Goal: Task Accomplishment & Management: Use online tool/utility

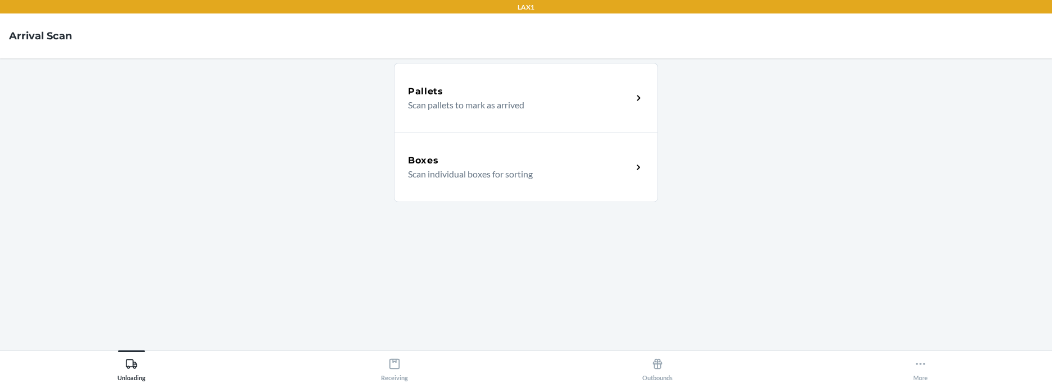
click at [600, 101] on p "Scan pallets to mark as arrived" at bounding box center [515, 104] width 215 height 13
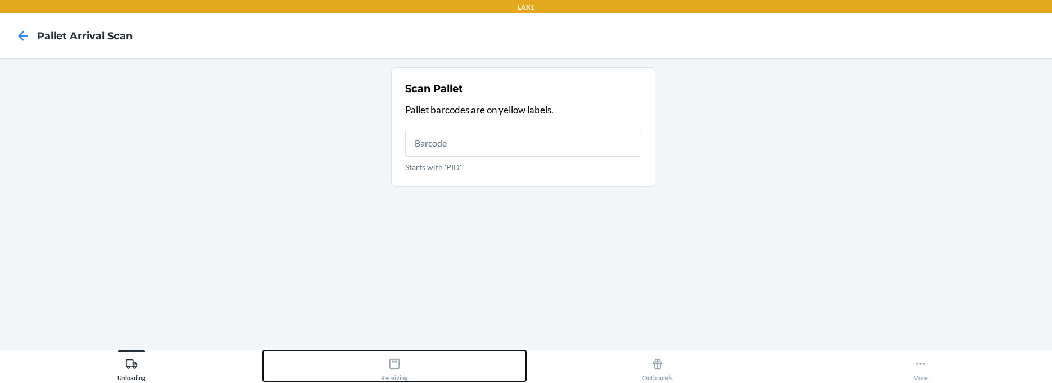
click at [399, 364] on icon at bounding box center [394, 364] width 10 height 10
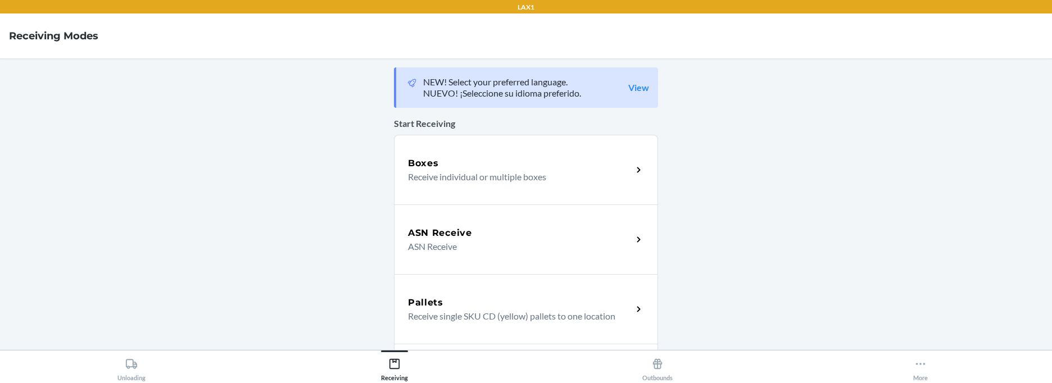
click at [479, 169] on div "Boxes" at bounding box center [520, 163] width 224 height 13
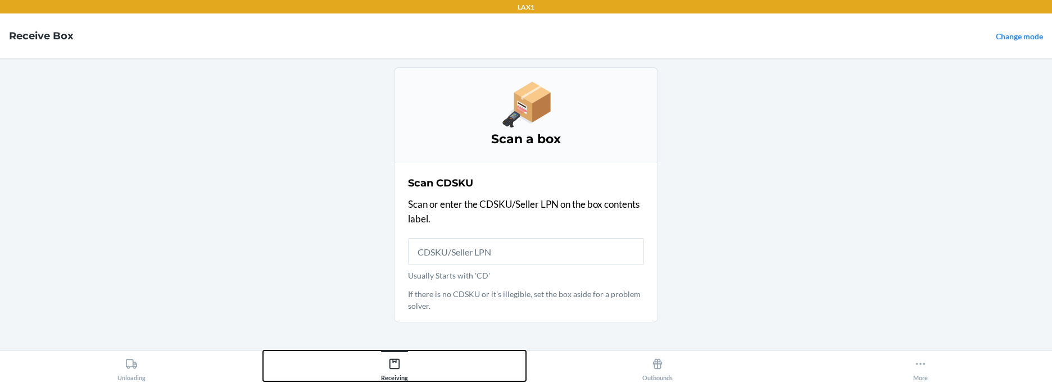
drag, startPoint x: 517, startPoint y: 373, endPoint x: 521, endPoint y: 391, distance: 18.4
click at [521, 383] on html "LAX1 Receive Box Change mode Scan a box Scan CDSKU Scan or enter the CDSKU/Sell…" at bounding box center [526, 191] width 1052 height 383
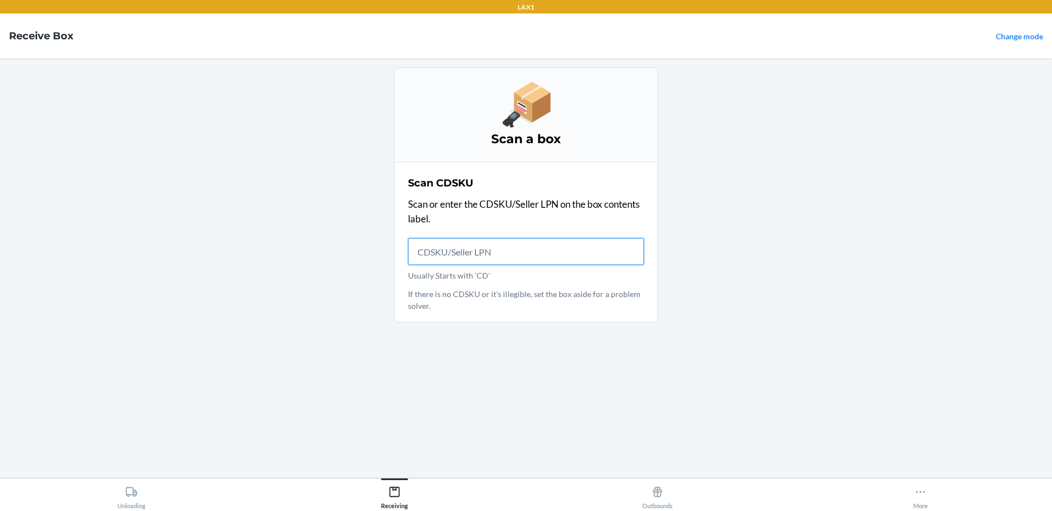
click at [512, 252] on input "Usually Starts with 'CD'" at bounding box center [526, 251] width 236 height 27
type input "CD7R7LQZYTX"
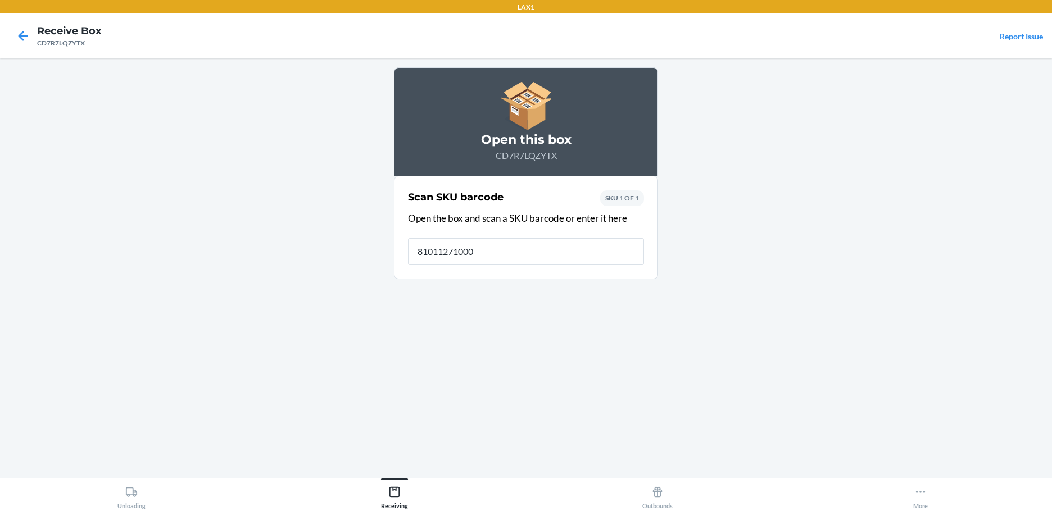
type input "810112710007"
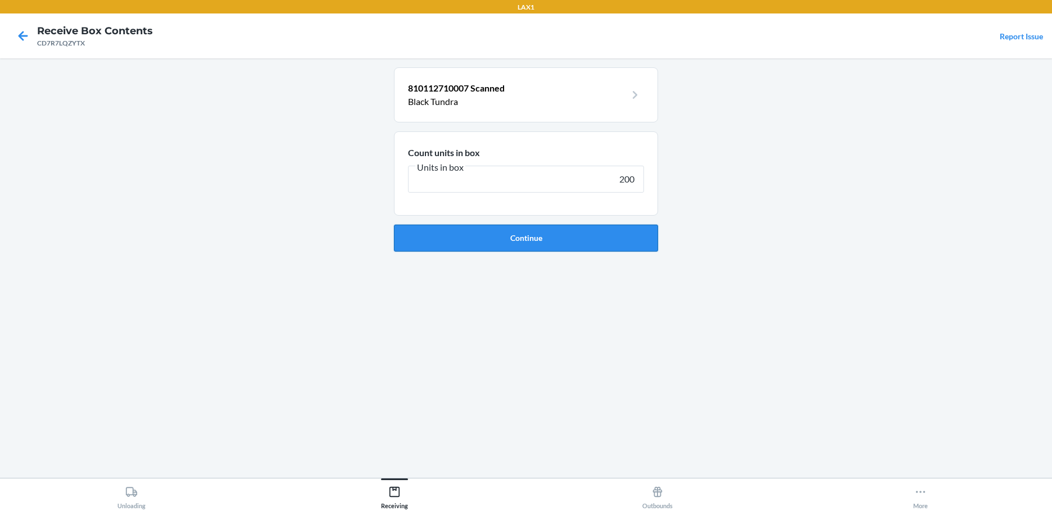
type input "200"
click at [471, 231] on button "Continue" at bounding box center [526, 238] width 264 height 27
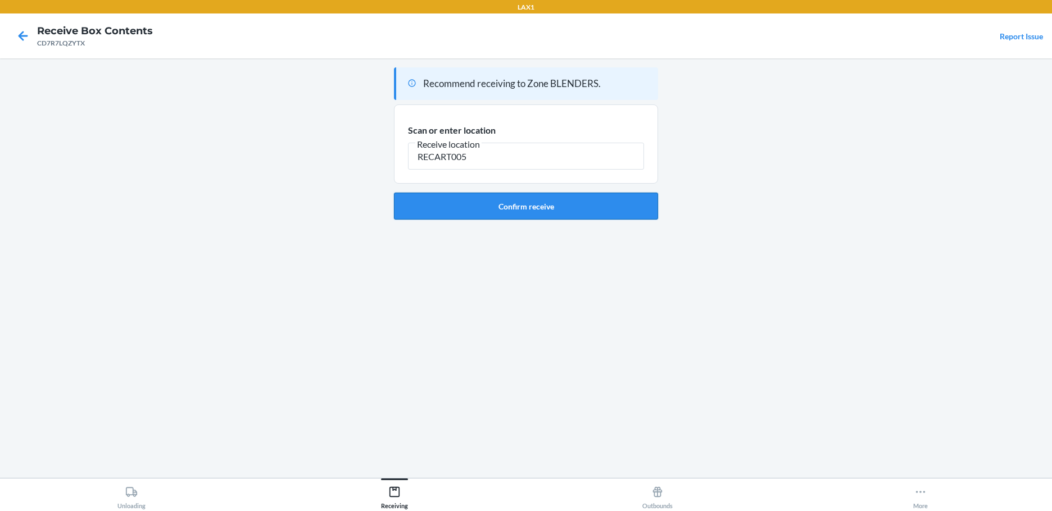
type input "RECART005"
click at [522, 209] on button "Confirm receive" at bounding box center [526, 206] width 264 height 27
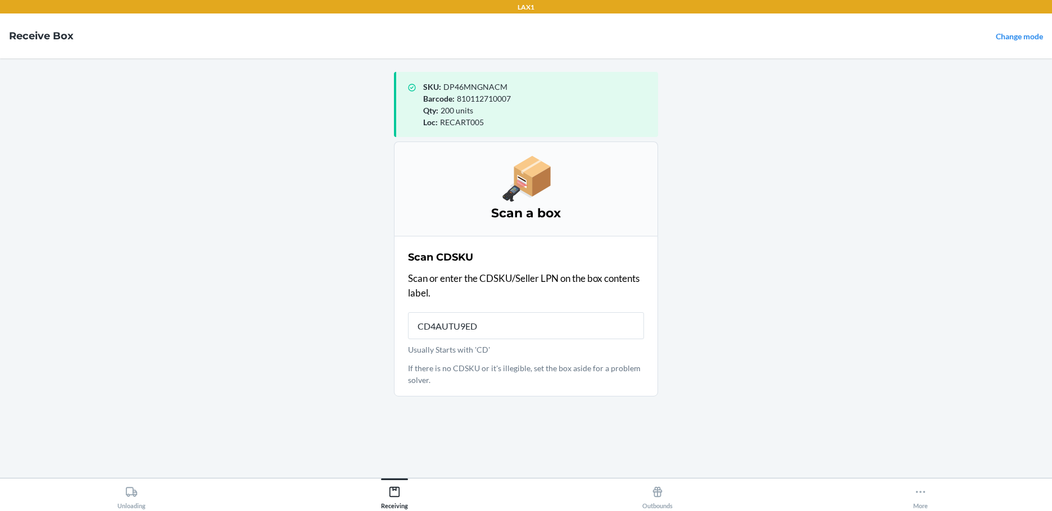
type input "CD4AUTU9EDF"
click at [533, 328] on input "CD4AUTU9EDF" at bounding box center [526, 325] width 236 height 27
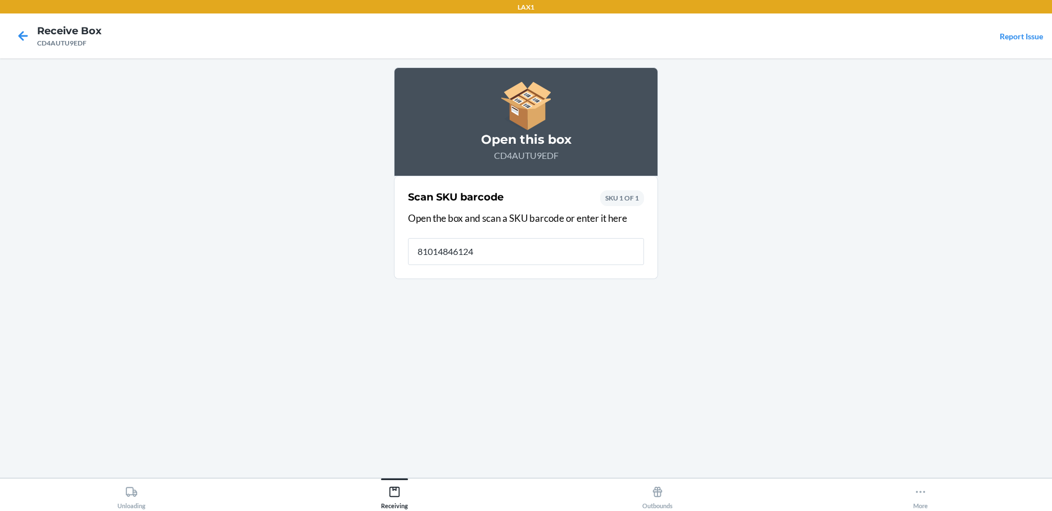
type input "810148461249"
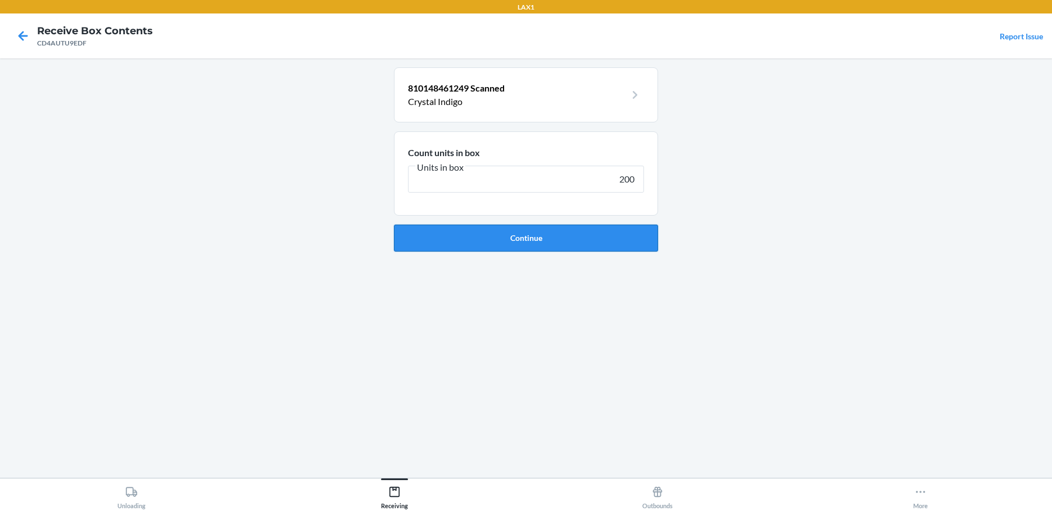
type input "200"
click at [583, 236] on button "Continue" at bounding box center [526, 238] width 264 height 27
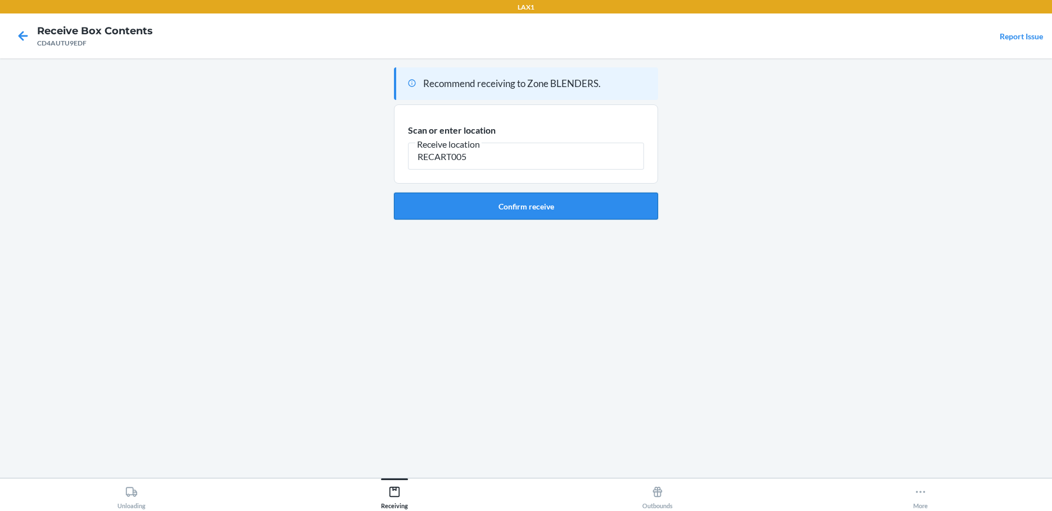
type input "RECART005"
click at [596, 211] on button "Confirm receive" at bounding box center [526, 206] width 264 height 27
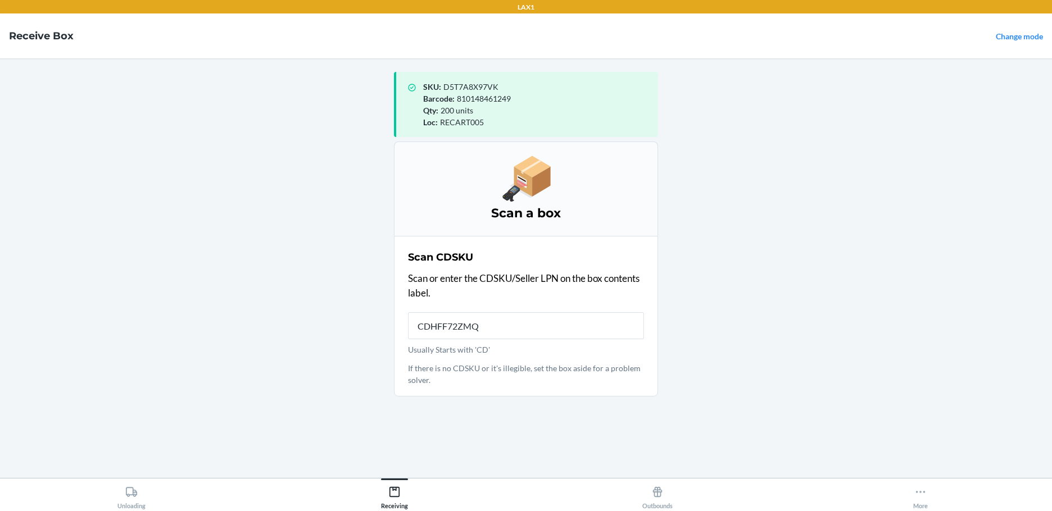
type input "CDHFF72ZMQ8"
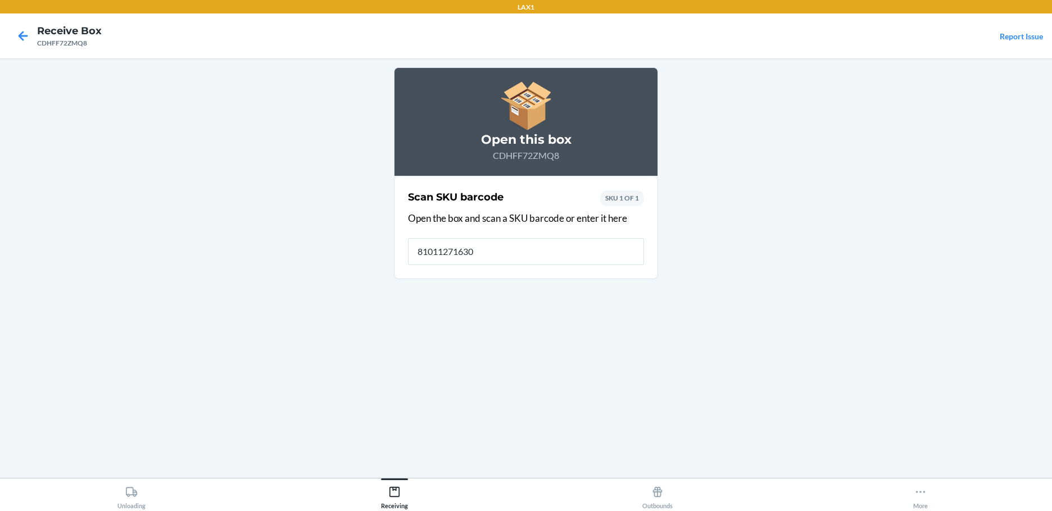
type input "810112716306"
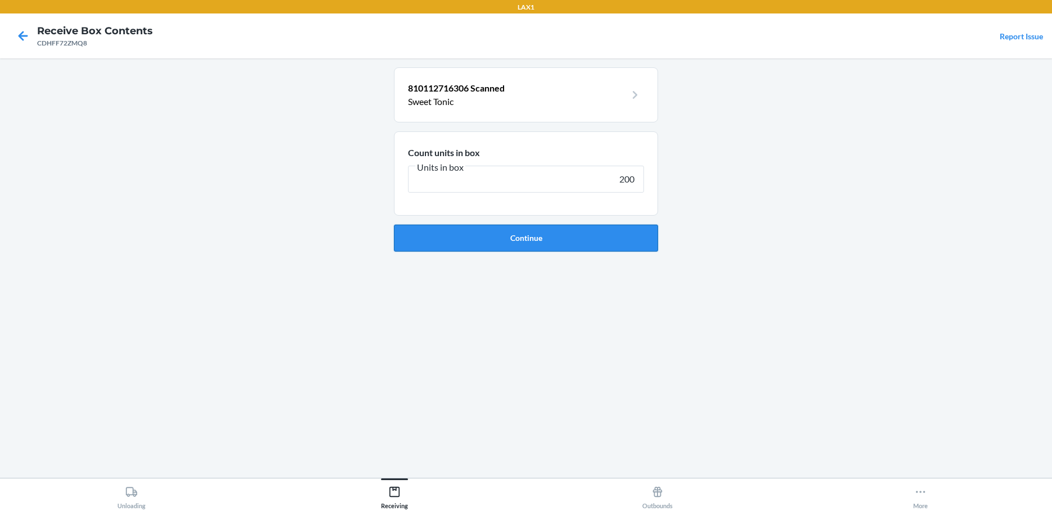
type input "200"
click at [599, 234] on button "Continue" at bounding box center [526, 238] width 264 height 27
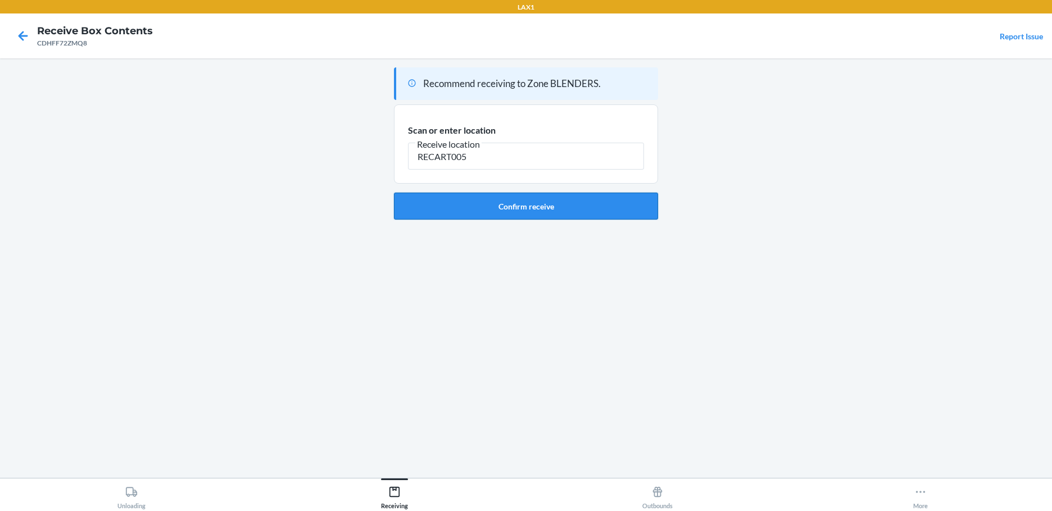
type input "RECART005"
click at [593, 207] on button "Confirm receive" at bounding box center [526, 206] width 264 height 27
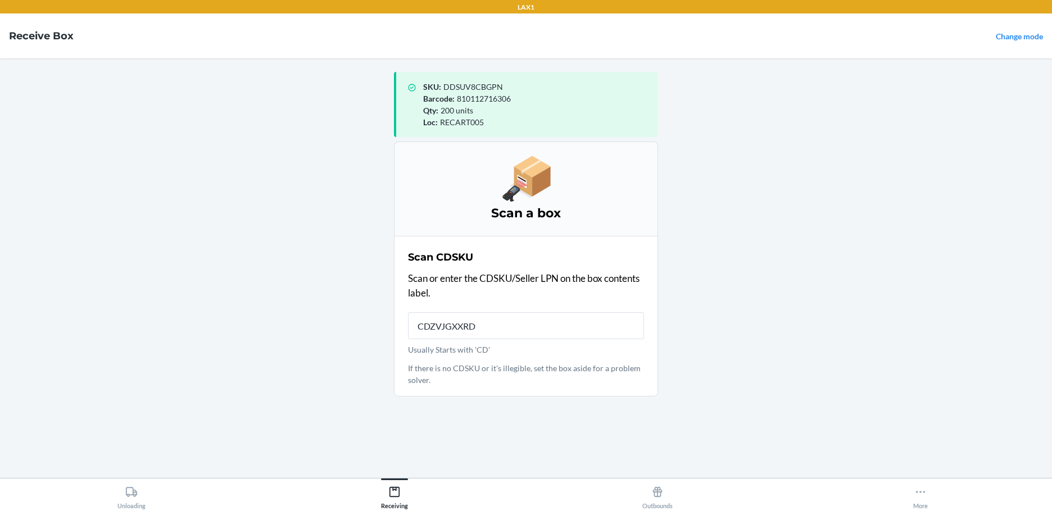
type input "CDZVJGXXRDG"
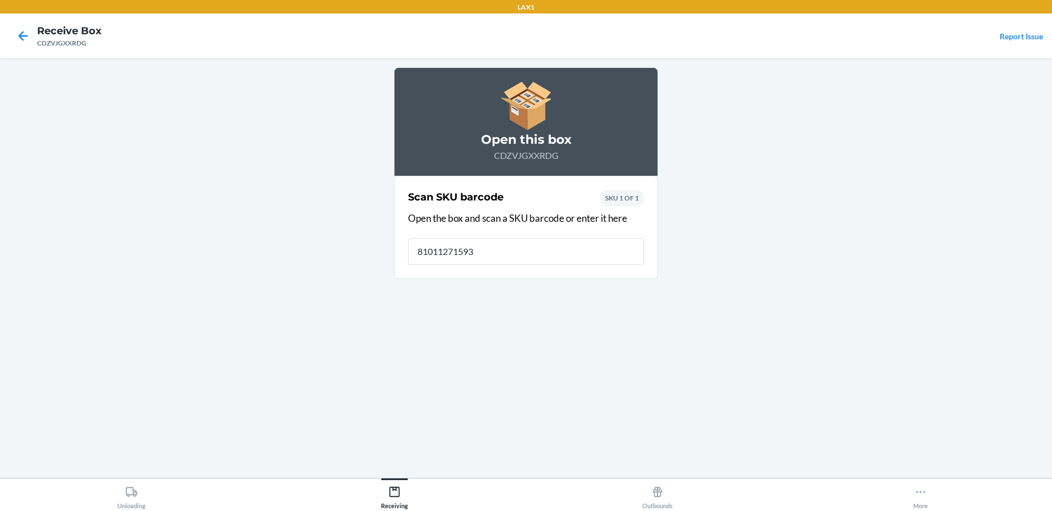
type input "810112715934"
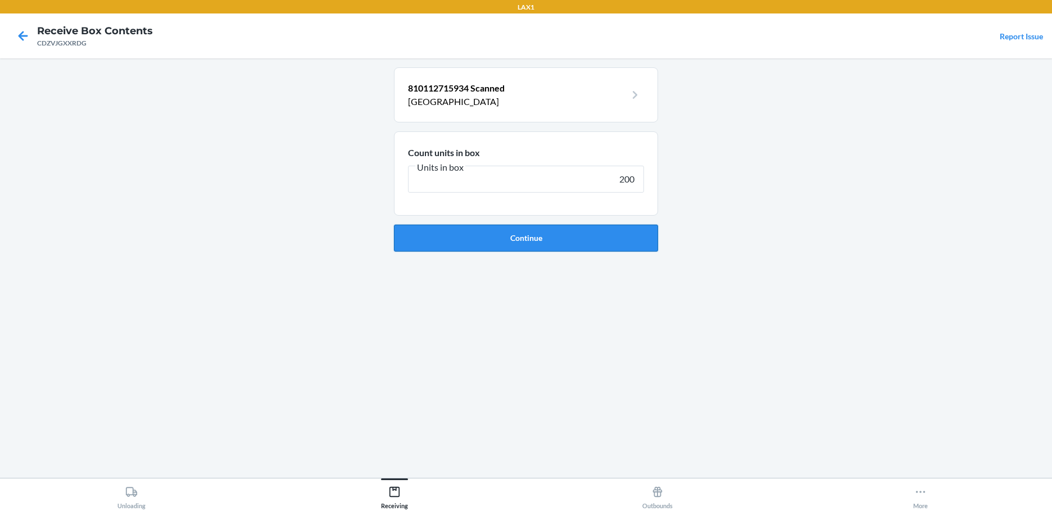
type input "200"
click at [601, 236] on button "Continue" at bounding box center [526, 238] width 264 height 27
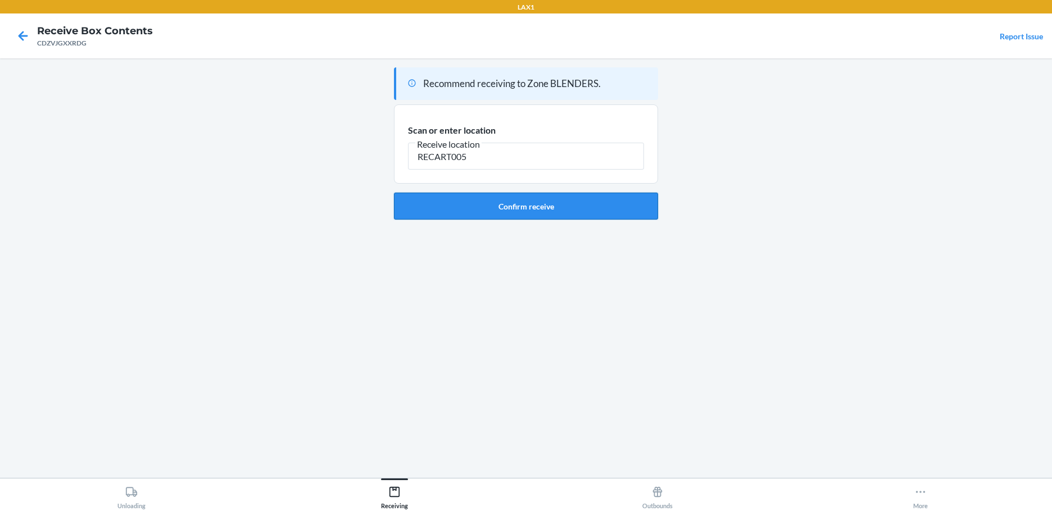
type input "RECART005"
click at [558, 207] on button "Confirm receive" at bounding box center [526, 206] width 264 height 27
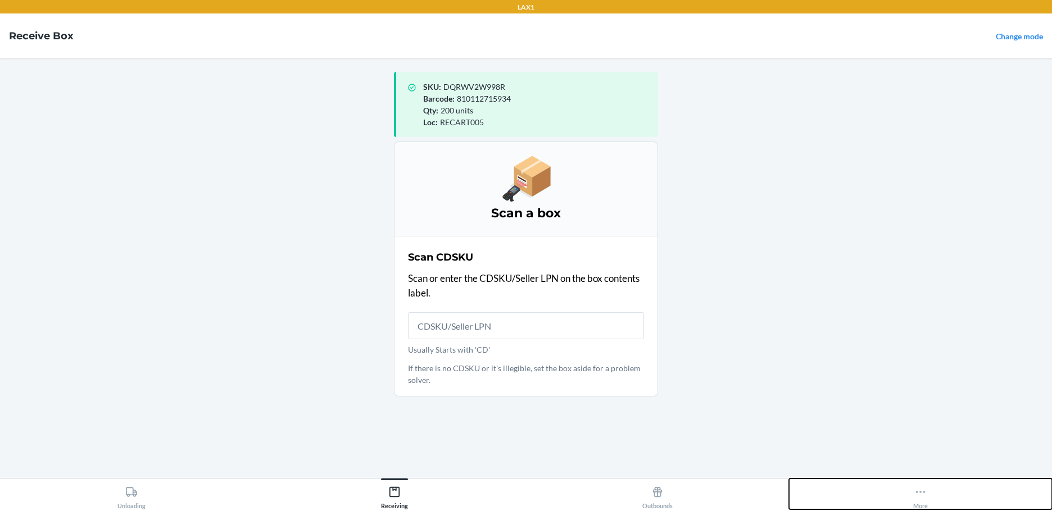
click at [922, 383] on icon at bounding box center [920, 492] width 12 height 12
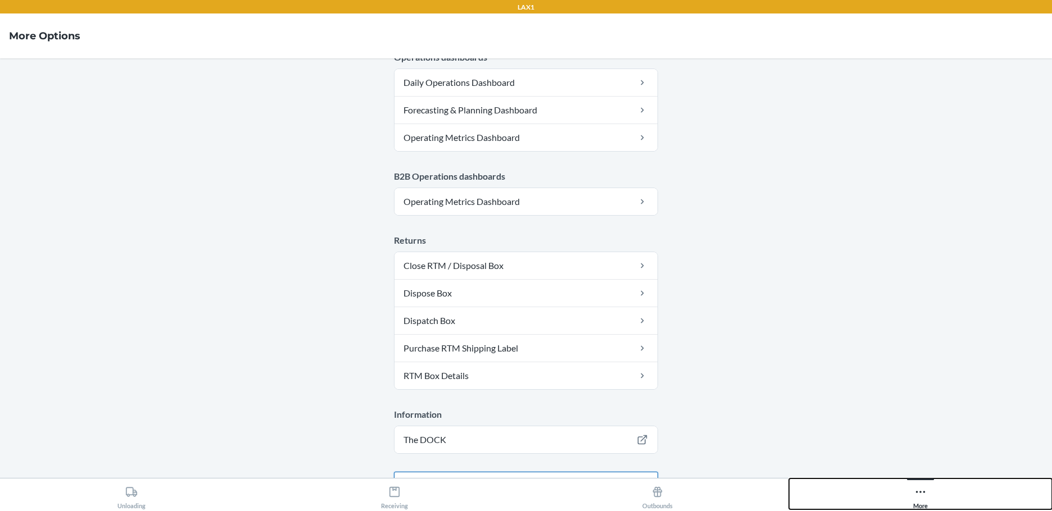
scroll to position [569, 0]
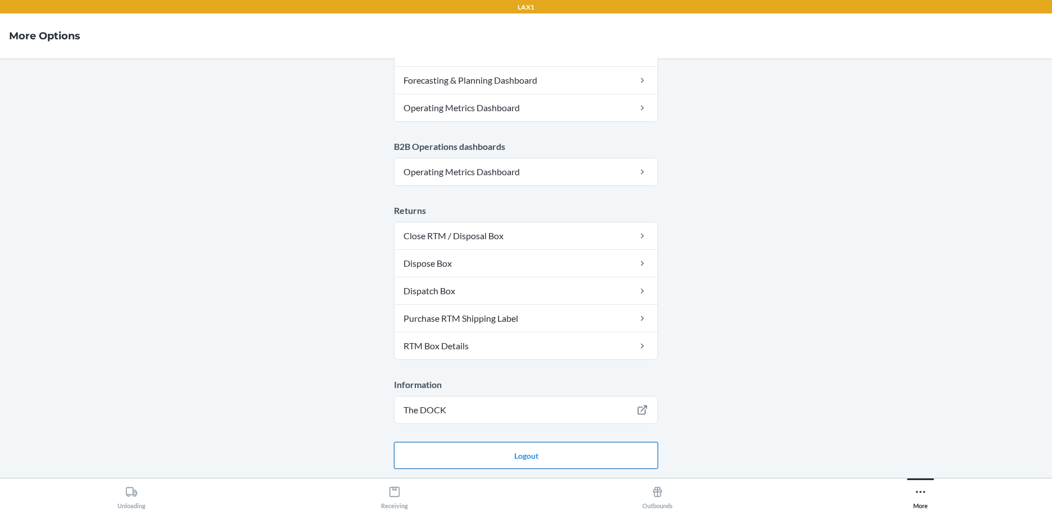
click at [535, 383] on button "Logout" at bounding box center [526, 455] width 264 height 27
